Goal: Task Accomplishment & Management: Manage account settings

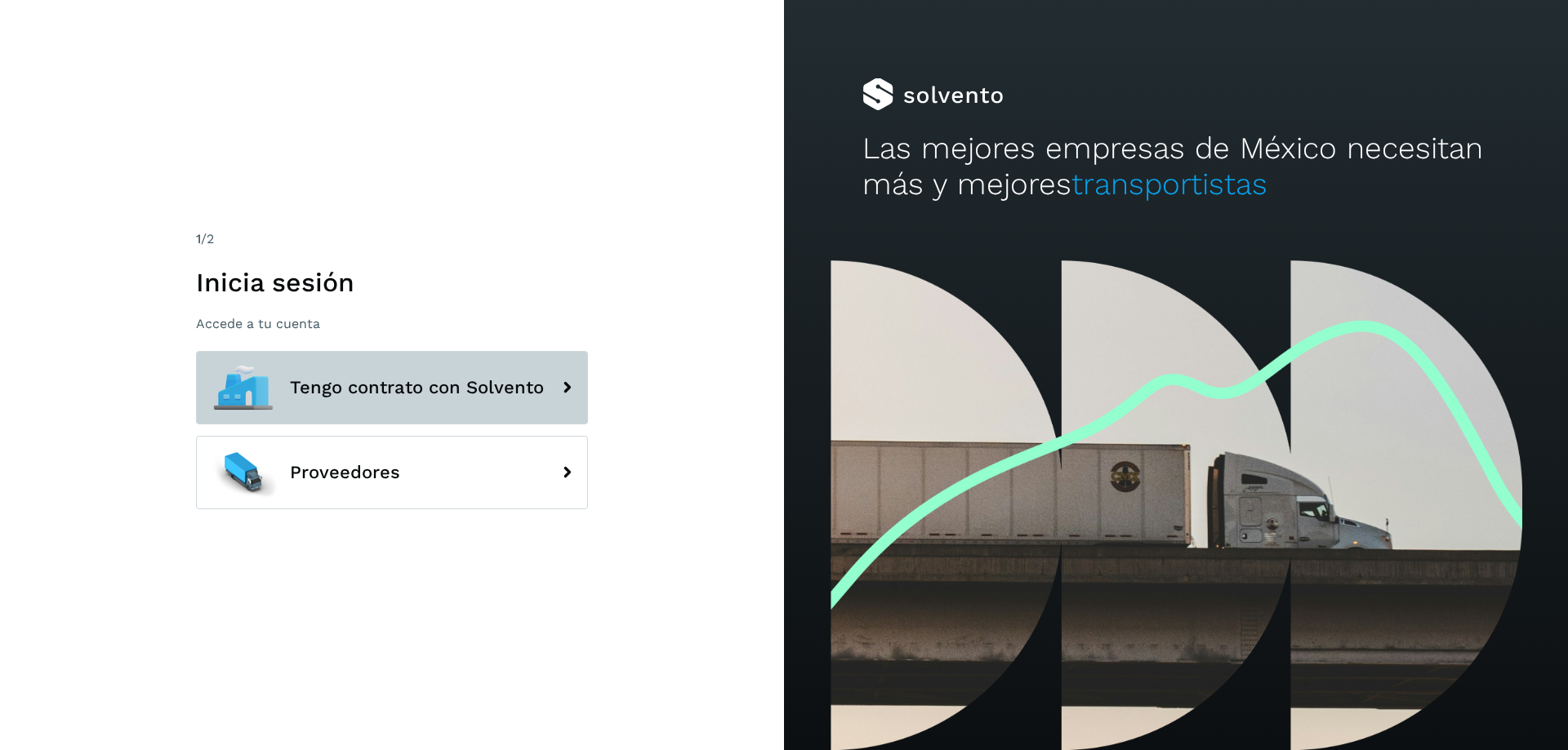
click at [562, 393] on icon at bounding box center [567, 388] width 33 height 33
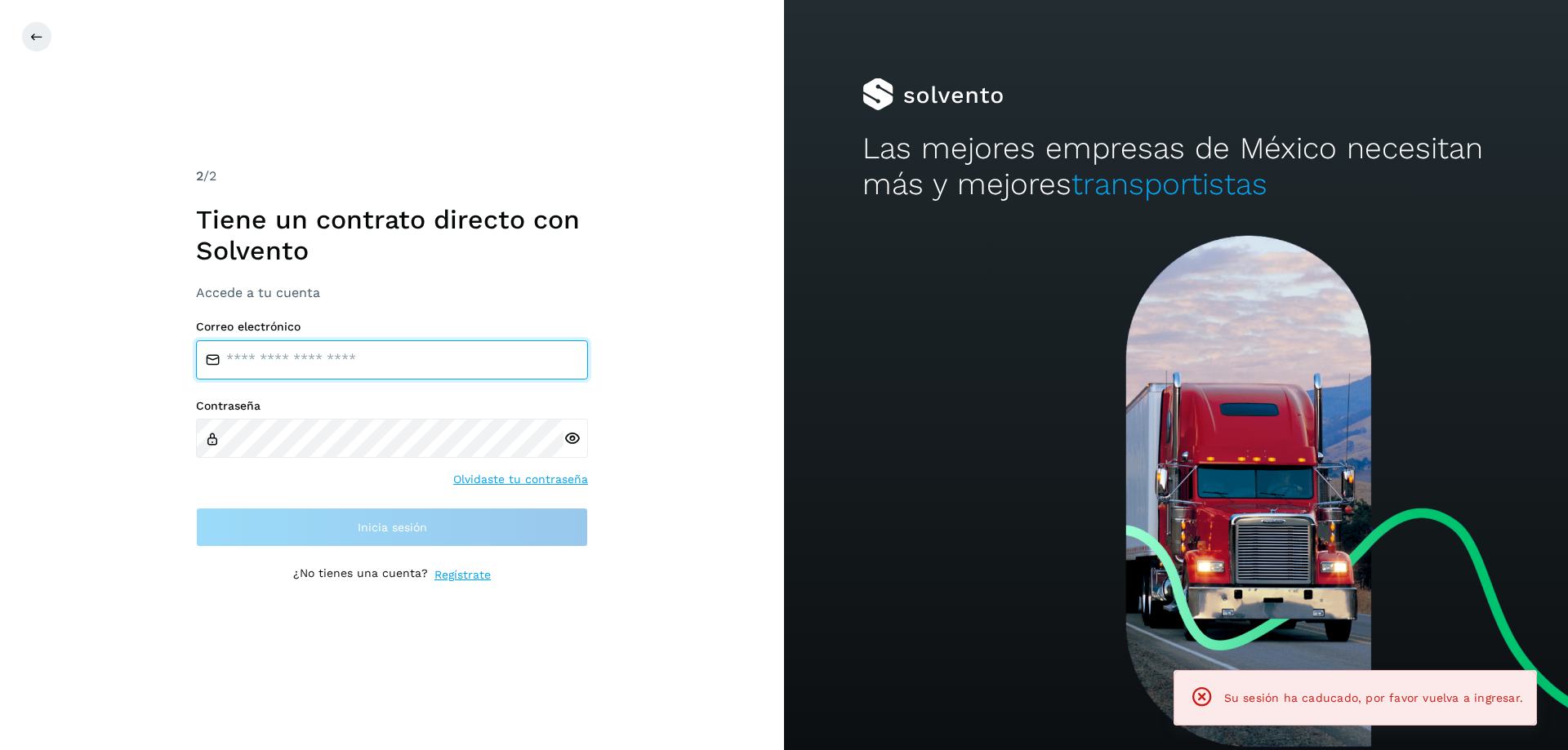
type input "**********"
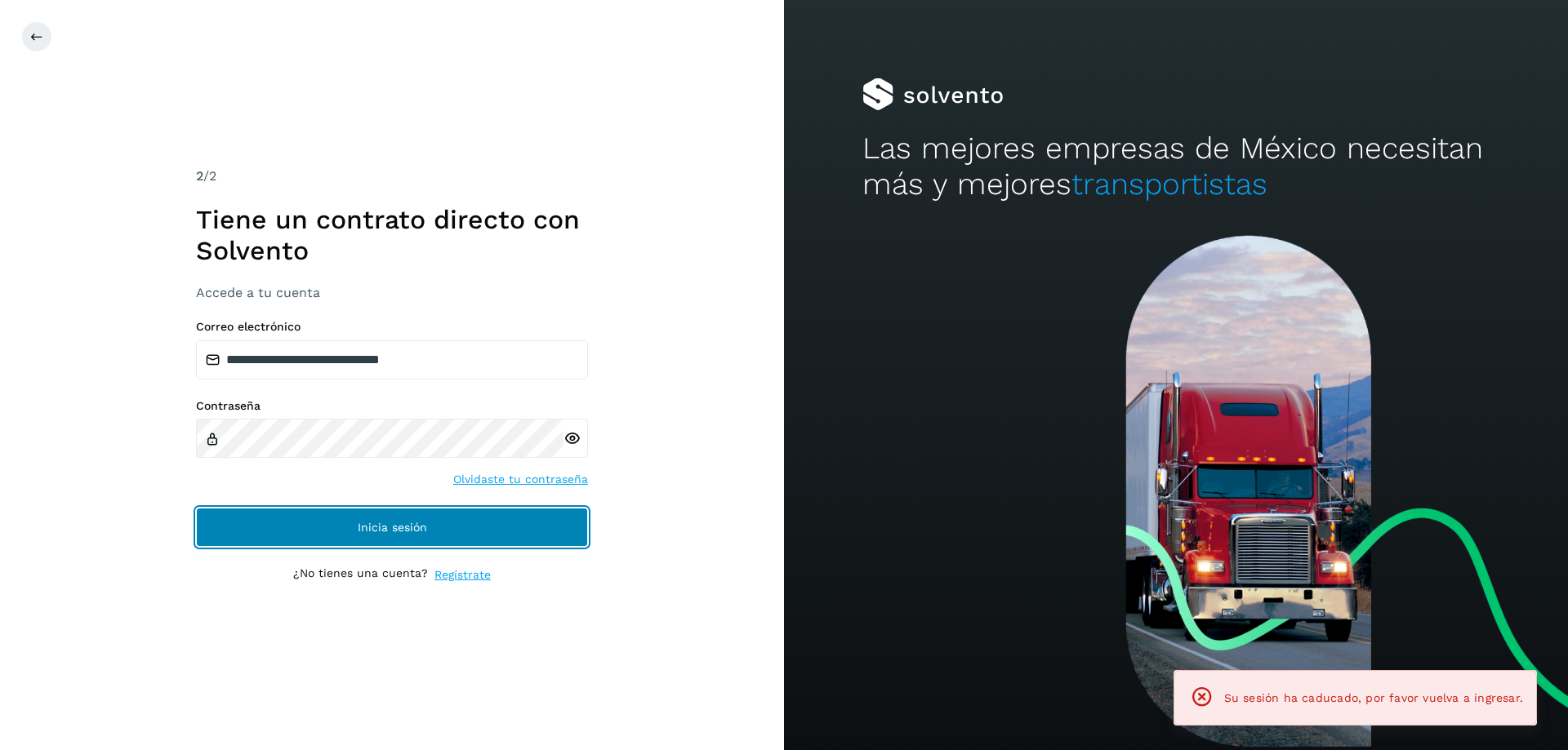
click at [313, 538] on button "Inicia sesión" at bounding box center [392, 527] width 392 height 39
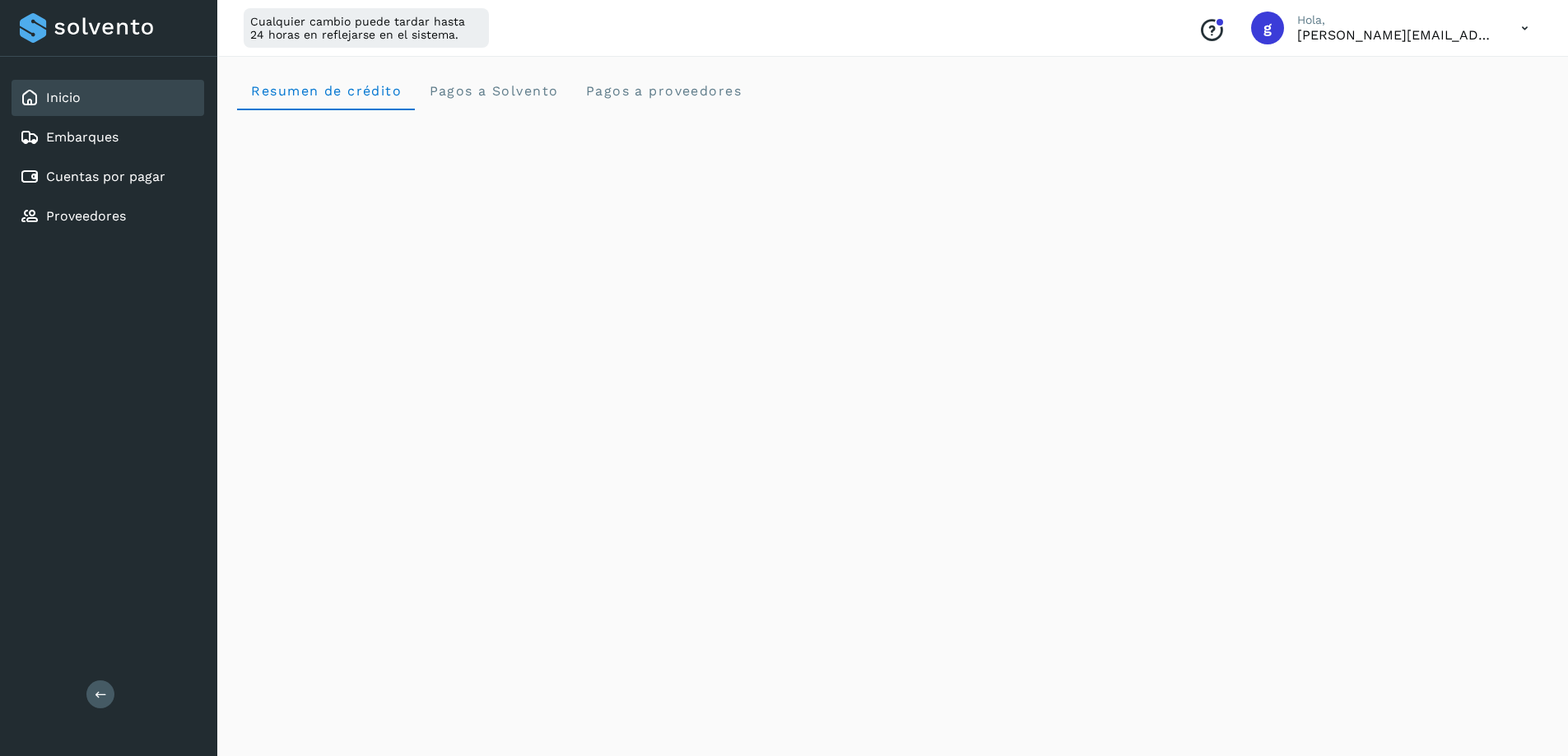
scroll to position [83, 0]
